Goal: Complete application form

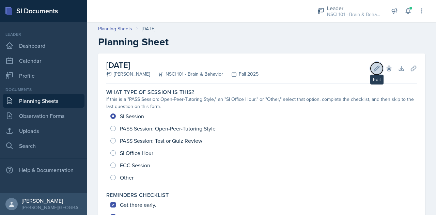
click at [373, 66] on icon at bounding box center [376, 68] width 7 height 7
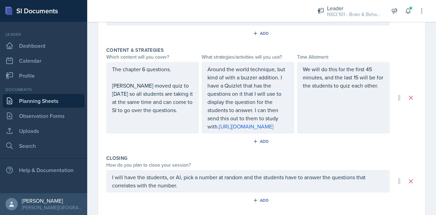
scroll to position [388, 0]
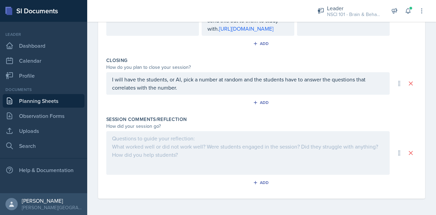
click at [178, 158] on div at bounding box center [247, 153] width 283 height 44
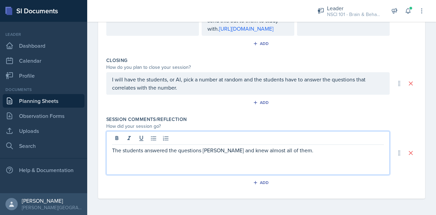
click at [219, 151] on p "The students answered the questions [PERSON_NAME] and knew almost all of them." at bounding box center [248, 150] width 272 height 8
click at [315, 154] on div "The students answered the questions thoroughly and knew almost all of them." at bounding box center [247, 153] width 283 height 44
click at [304, 153] on p "The students answered the questions thoroughly and knew almost all of them." at bounding box center [248, 150] width 272 height 8
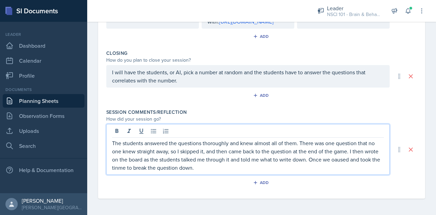
click at [139, 172] on p "The students answered the questions thoroughly and knew almost all of them. The…" at bounding box center [248, 155] width 272 height 33
click at [349, 169] on p "The students answered the questions thoroughly and knew almost all of them. The…" at bounding box center [248, 155] width 272 height 33
click at [216, 175] on div "The students answered the questions thoroughly and knew almost all of them. The…" at bounding box center [247, 149] width 283 height 51
click at [214, 172] on p "The students answered the questions thoroughly and knew almost all of them. The…" at bounding box center [248, 155] width 272 height 33
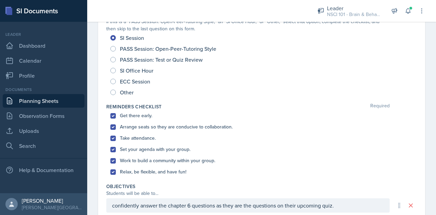
scroll to position [0, 0]
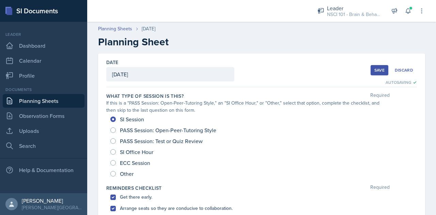
click at [375, 67] on div "Save" at bounding box center [379, 69] width 10 height 5
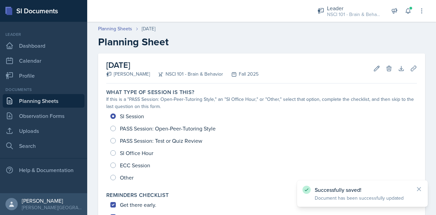
scroll to position [328, 0]
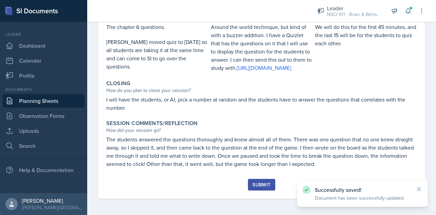
click at [259, 187] on div "Submit" at bounding box center [261, 184] width 18 height 5
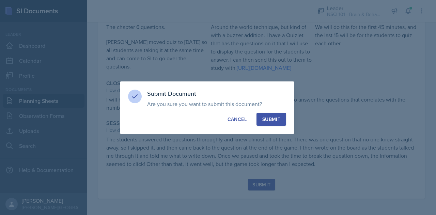
click at [270, 120] on div "Submit" at bounding box center [271, 119] width 18 height 7
radio input "true"
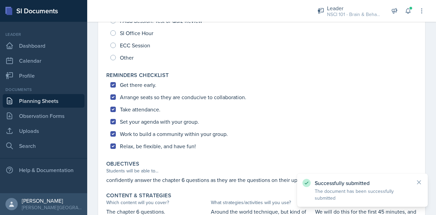
scroll to position [0, 0]
